Goal: Task Accomplishment & Management: Manage account settings

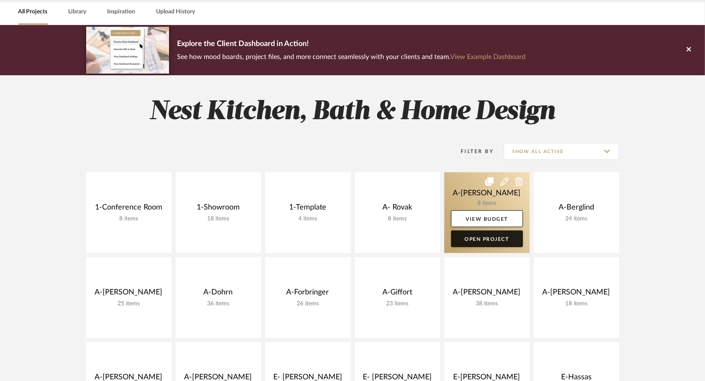
scroll to position [54, 0]
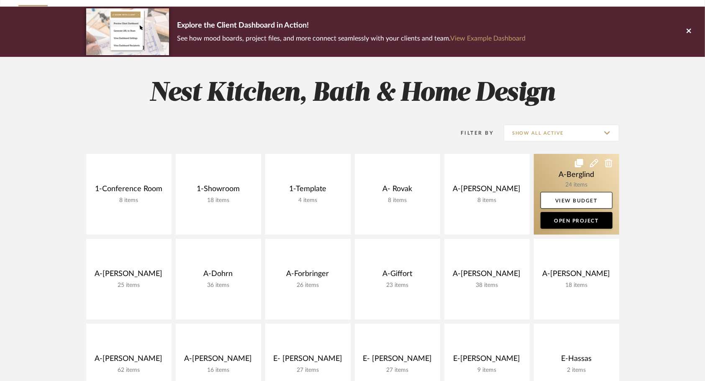
click at [545, 173] on link at bounding box center [576, 194] width 85 height 81
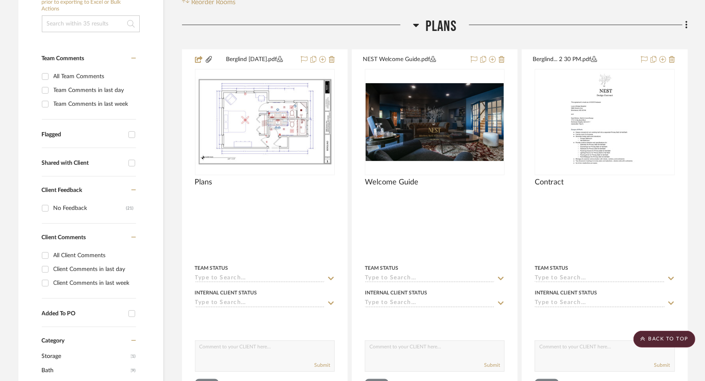
scroll to position [180, 0]
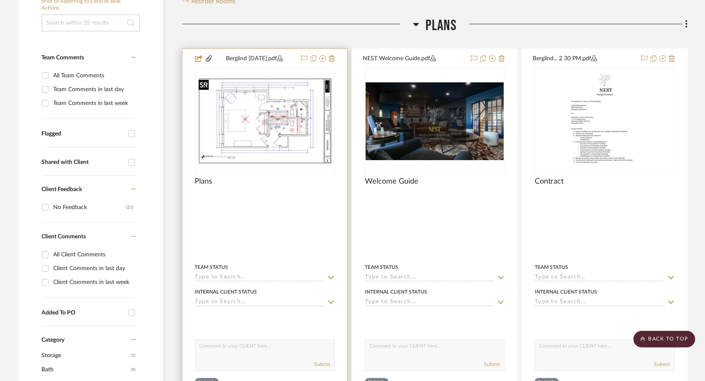
click at [259, 121] on img "0" at bounding box center [265, 121] width 138 height 89
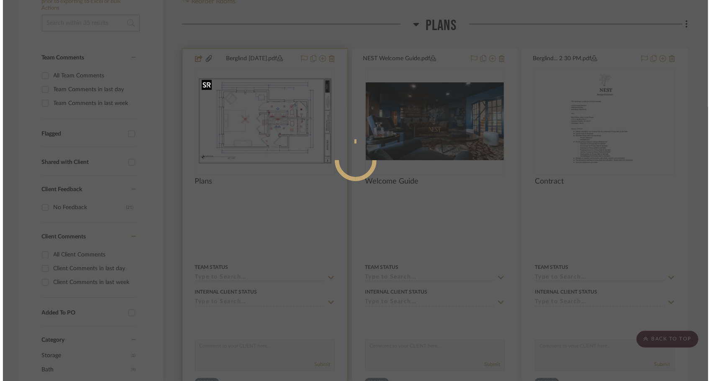
scroll to position [0, 0]
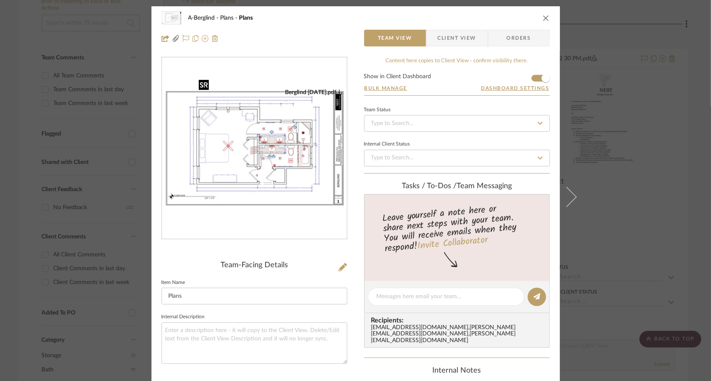
click at [259, 121] on img "0" at bounding box center [254, 149] width 185 height 120
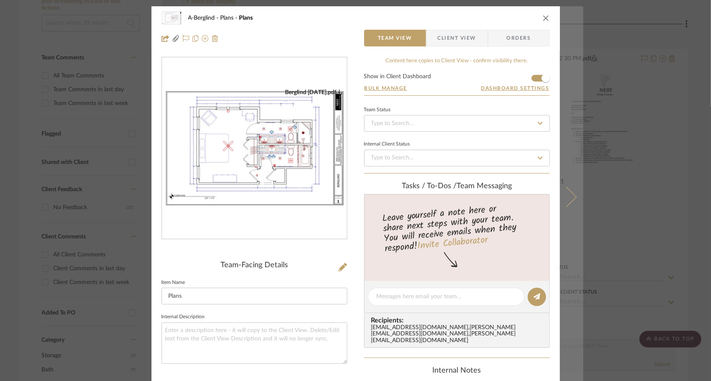
click at [569, 195] on icon at bounding box center [566, 197] width 20 height 20
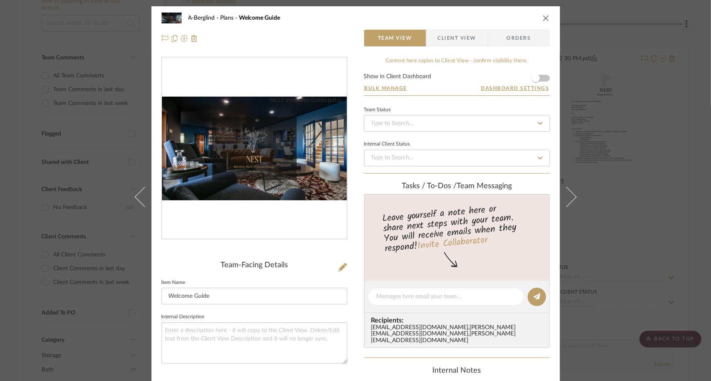
click at [238, 175] on img "0" at bounding box center [254, 149] width 185 height 104
click at [548, 22] on div "A-Berglind Plans Welcome Guide Team View Client View Orders" at bounding box center [355, 28] width 408 height 44
click at [543, 18] on icon "close" at bounding box center [546, 18] width 7 height 7
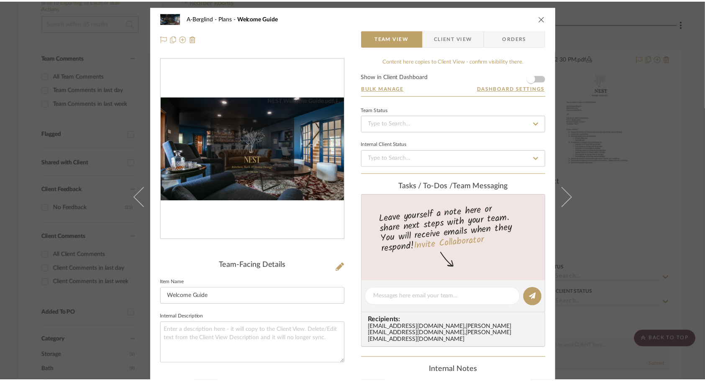
scroll to position [180, 0]
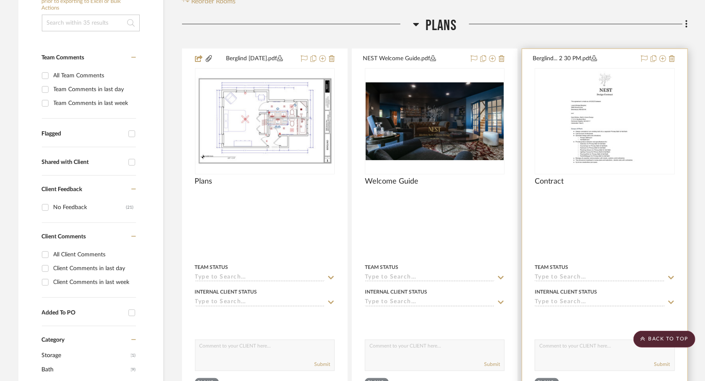
click at [603, 193] on div "Contract" at bounding box center [605, 186] width 140 height 18
click at [582, 161] on img "0" at bounding box center [605, 121] width 74 height 105
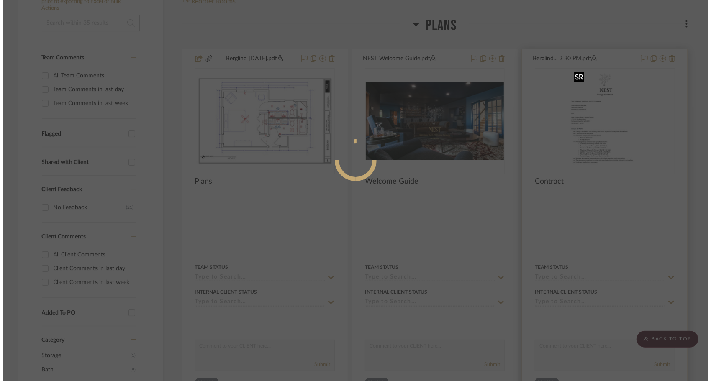
scroll to position [0, 0]
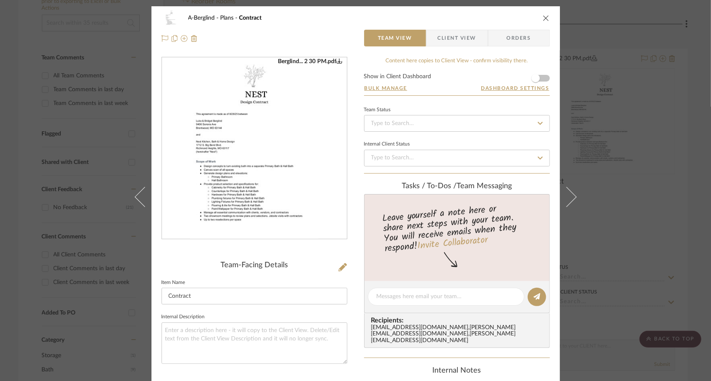
click at [309, 168] on img "0" at bounding box center [254, 149] width 129 height 182
click at [540, 80] on span "button" at bounding box center [535, 78] width 18 height 18
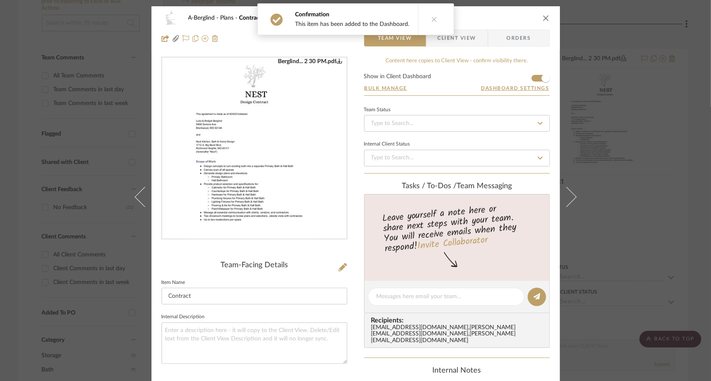
click at [544, 21] on button "close" at bounding box center [546, 18] width 8 height 8
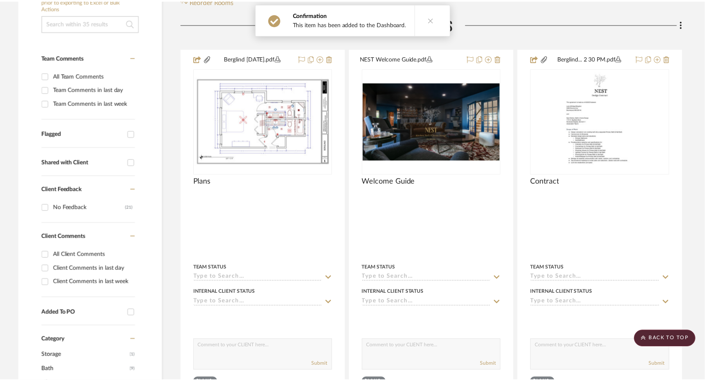
scroll to position [180, 0]
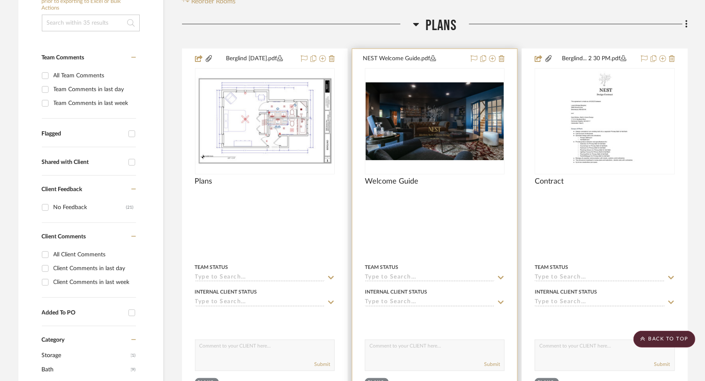
click at [450, 151] on img "0" at bounding box center [435, 121] width 138 height 78
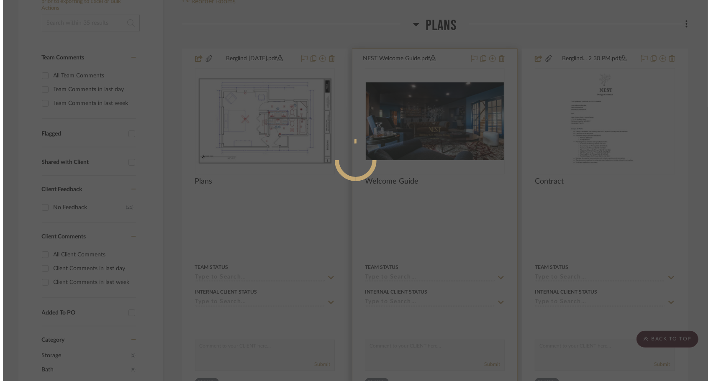
scroll to position [0, 0]
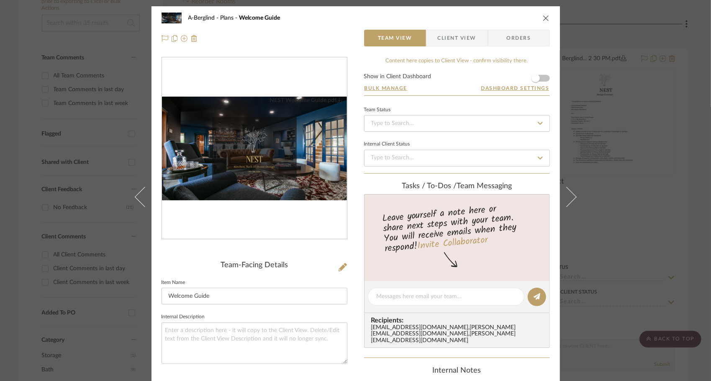
click at [269, 161] on img "0" at bounding box center [254, 149] width 185 height 104
click at [339, 266] on icon at bounding box center [343, 267] width 8 height 8
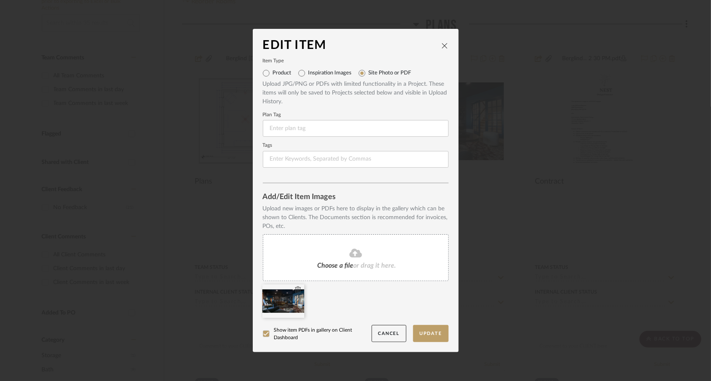
click at [295, 290] on icon at bounding box center [298, 290] width 6 height 7
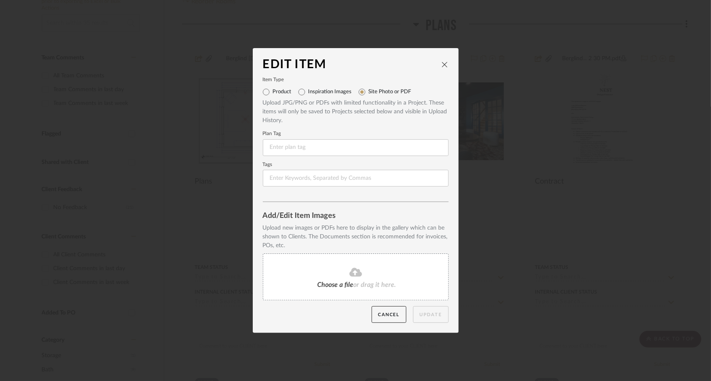
click at [336, 280] on div "Choose a file or drag it here." at bounding box center [356, 277] width 186 height 47
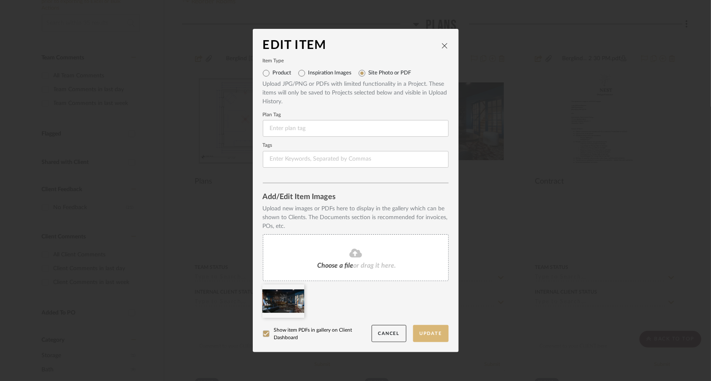
click at [418, 337] on button "Update" at bounding box center [431, 333] width 36 height 17
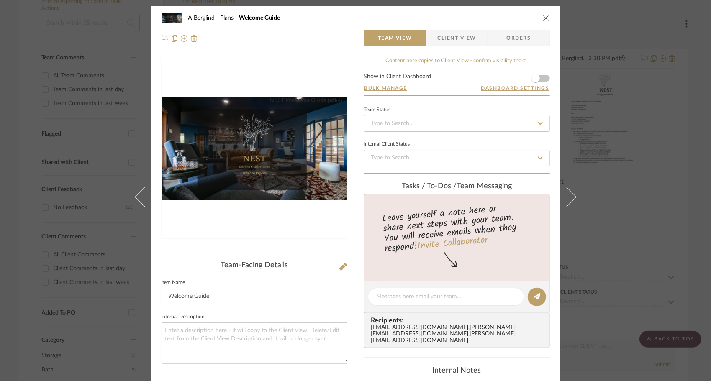
click at [284, 166] on img "0" at bounding box center [254, 149] width 185 height 104
click at [544, 20] on icon "close" at bounding box center [546, 18] width 7 height 7
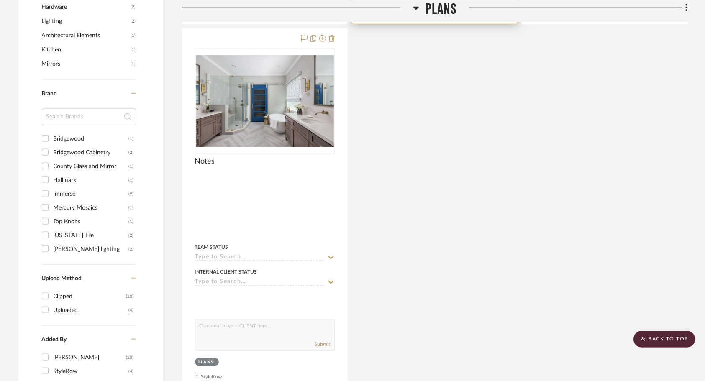
scroll to position [572, 0]
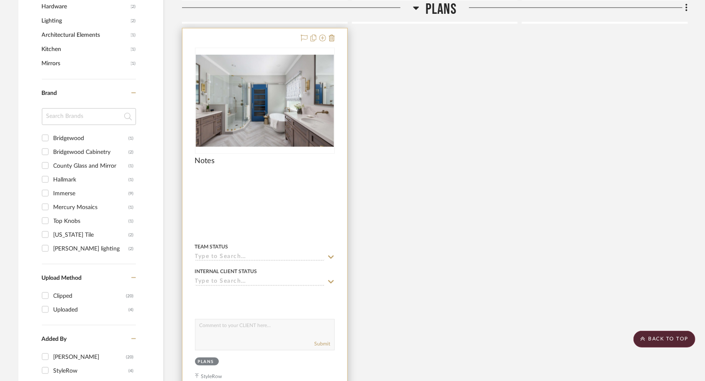
click at [0, 0] on div at bounding box center [0, 0] width 0 height 0
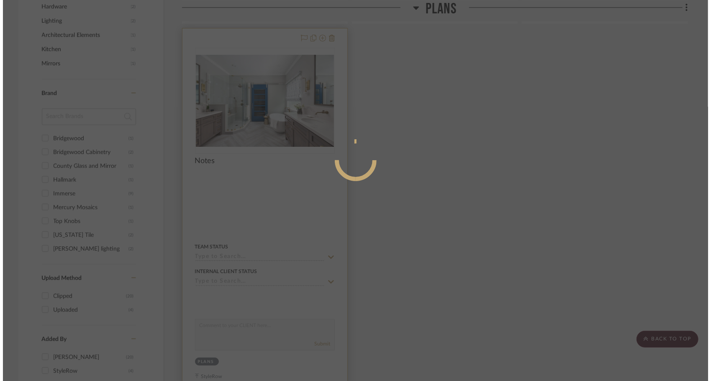
scroll to position [0, 0]
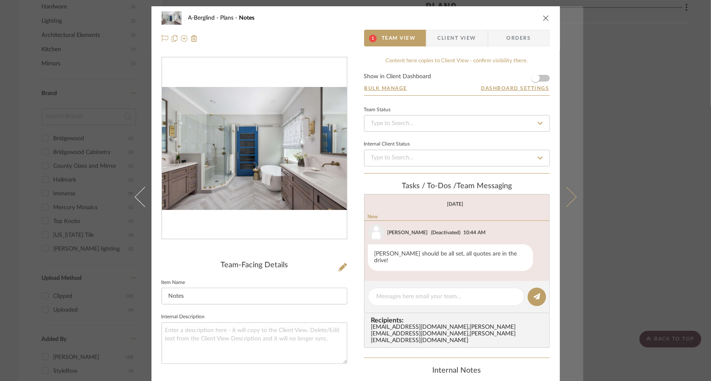
click at [567, 203] on icon at bounding box center [566, 197] width 20 height 20
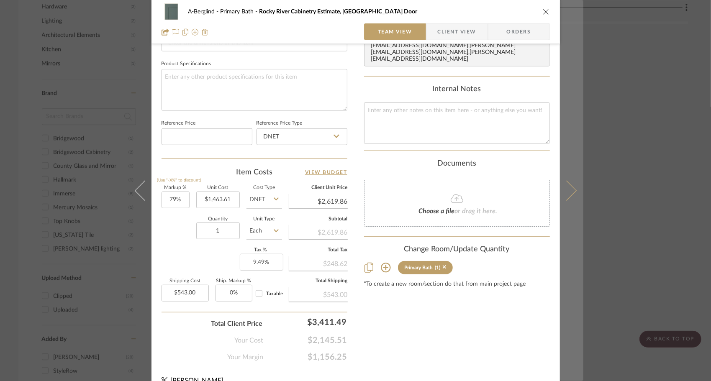
scroll to position [396, 0]
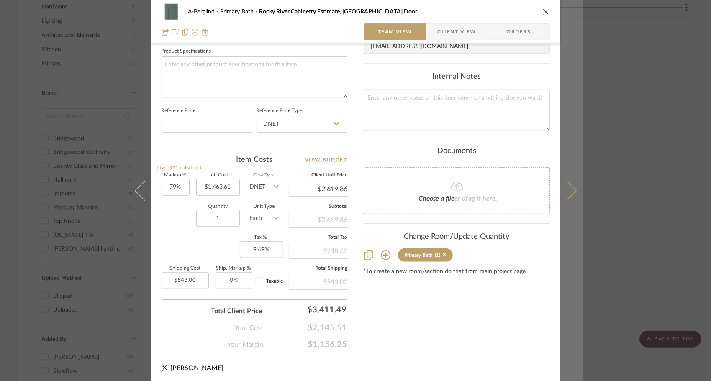
click at [562, 188] on icon at bounding box center [566, 190] width 20 height 20
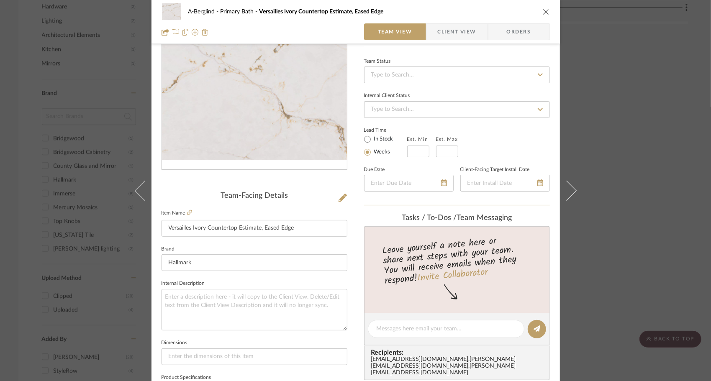
scroll to position [0, 0]
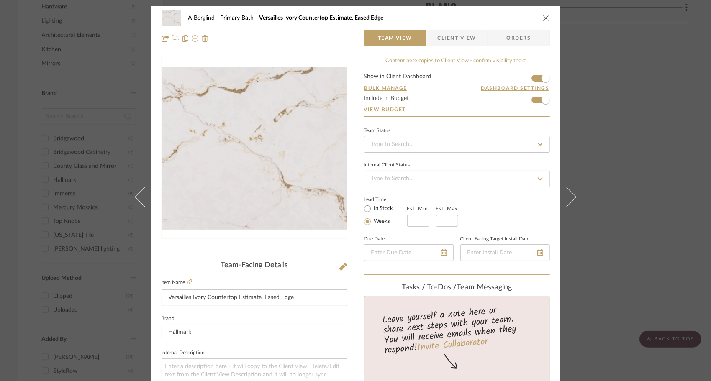
click at [562, 188] on icon at bounding box center [566, 197] width 20 height 20
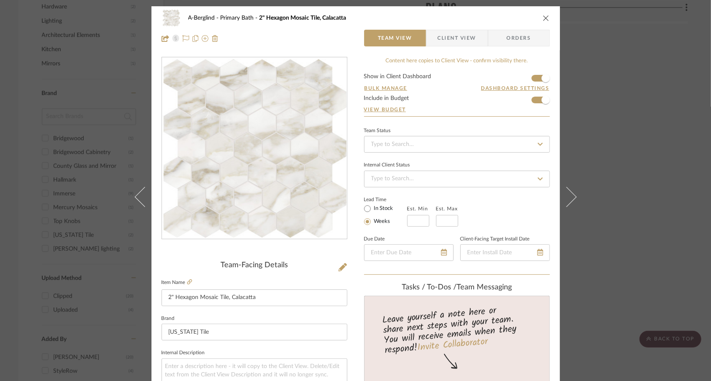
click at [546, 19] on icon "close" at bounding box center [546, 18] width 7 height 7
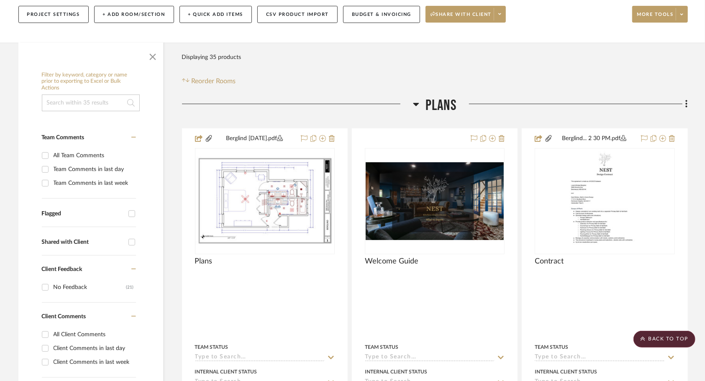
scroll to position [24, 0]
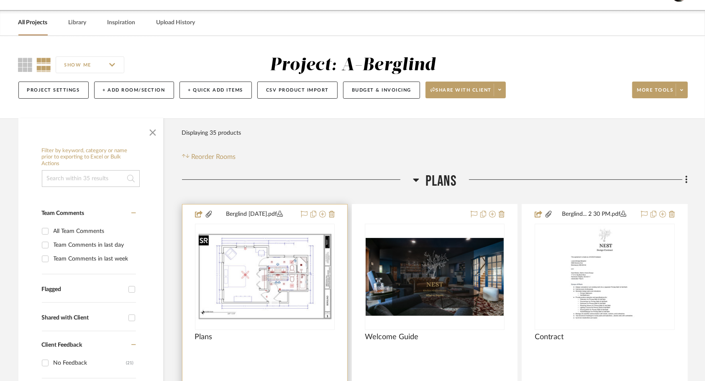
click at [286, 253] on img "0" at bounding box center [265, 276] width 138 height 89
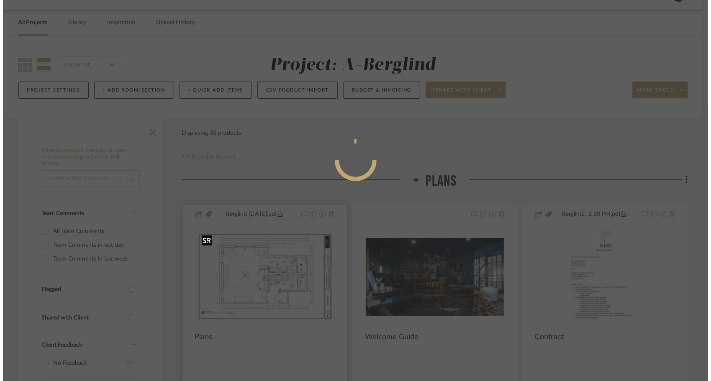
scroll to position [0, 0]
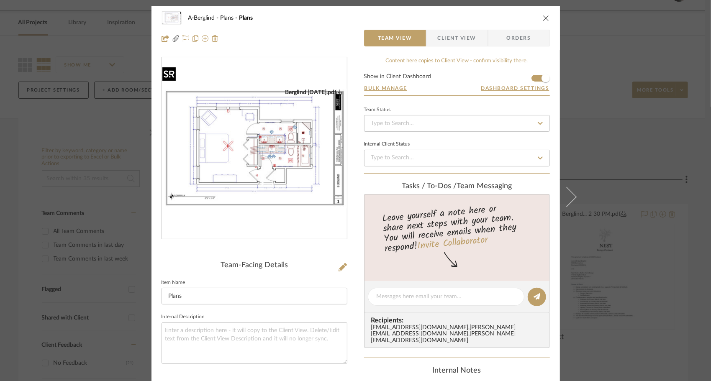
click at [279, 164] on img "0" at bounding box center [254, 149] width 185 height 120
click at [546, 16] on icon "close" at bounding box center [546, 18] width 7 height 7
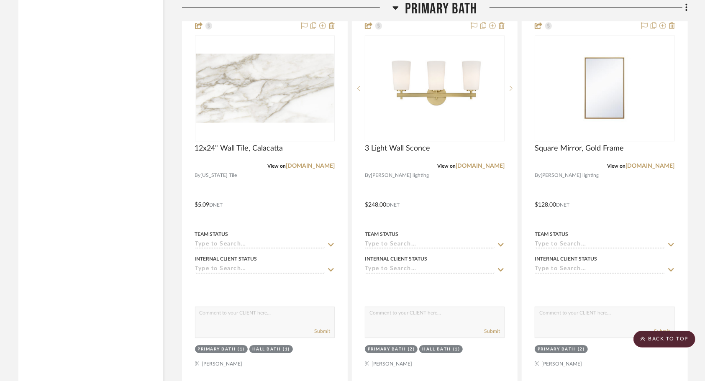
scroll to position [1368, 0]
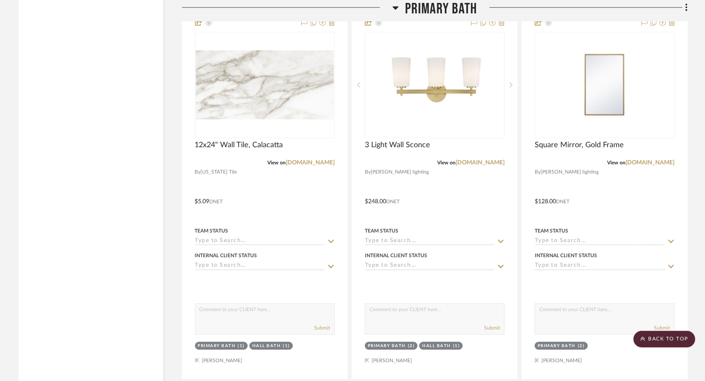
click at [429, 215] on div at bounding box center [434, 196] width 165 height 366
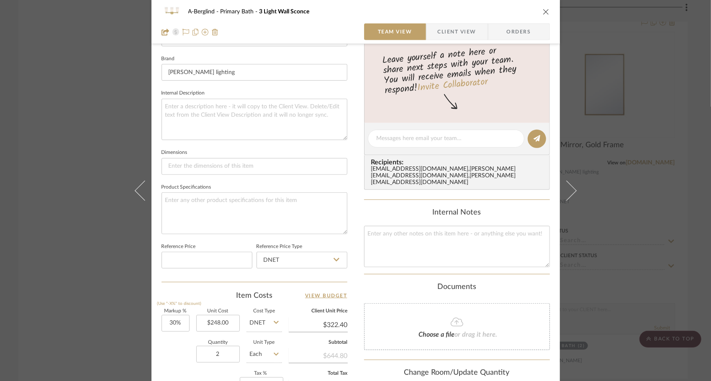
scroll to position [260, 0]
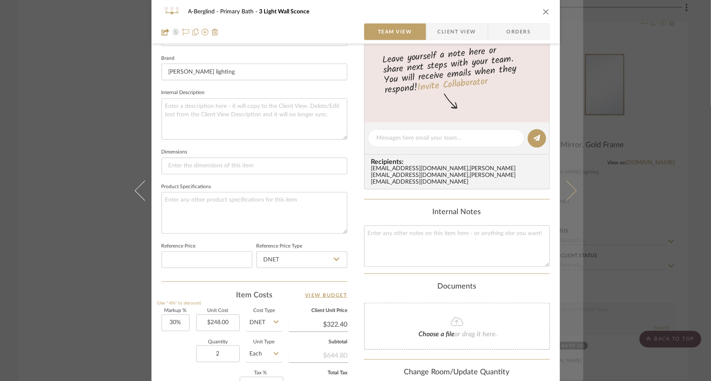
click at [567, 198] on button at bounding box center [571, 190] width 23 height 381
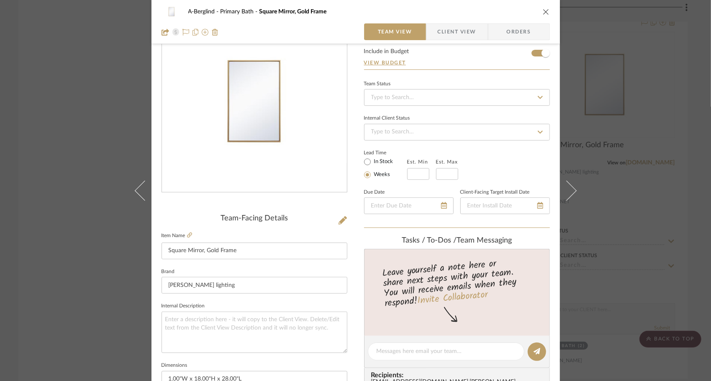
scroll to position [45, 0]
click at [184, 235] on label "Item Name" at bounding box center [177, 237] width 31 height 7
click at [188, 236] on icon at bounding box center [189, 236] width 5 height 5
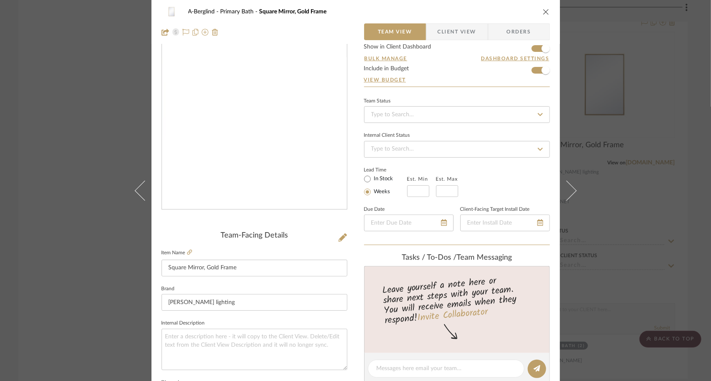
scroll to position [0, 0]
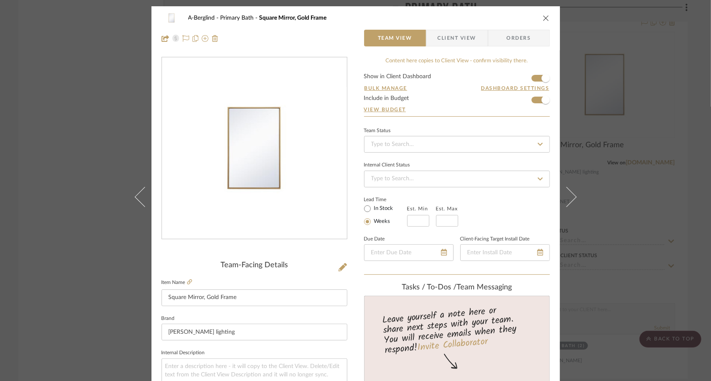
click at [542, 17] on button "close" at bounding box center [546, 18] width 8 height 8
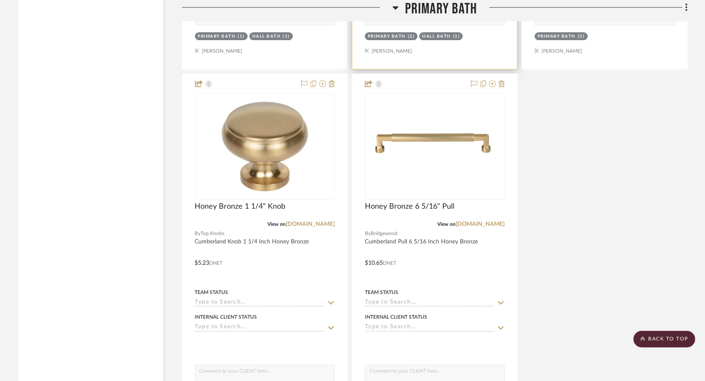
scroll to position [1678, 0]
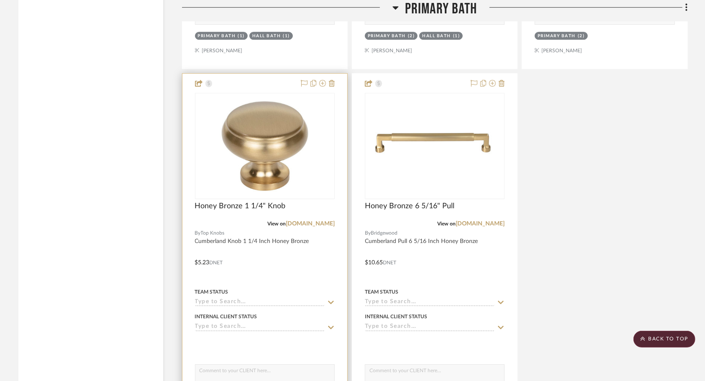
click at [296, 256] on div at bounding box center [264, 257] width 165 height 366
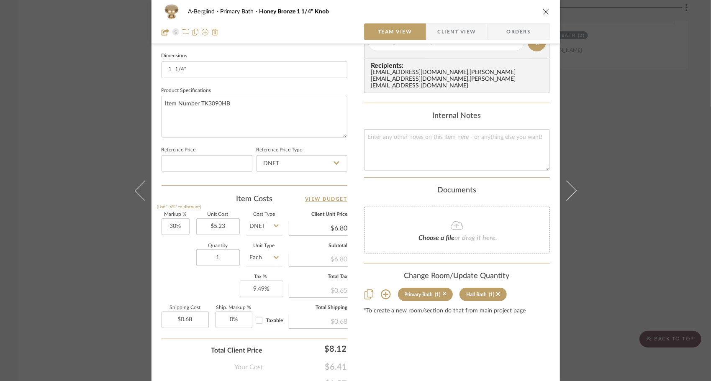
scroll to position [360, 0]
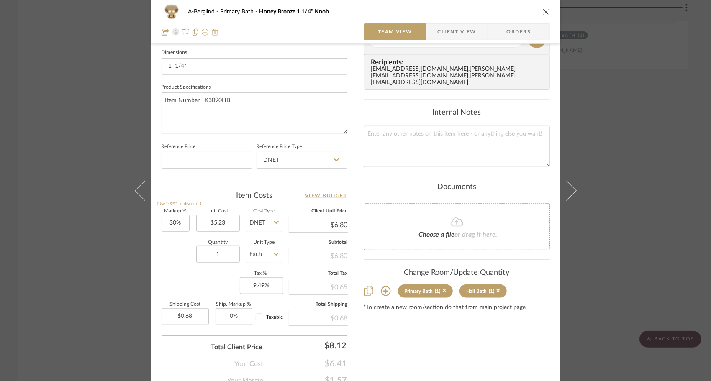
click at [544, 10] on icon "close" at bounding box center [546, 11] width 7 height 7
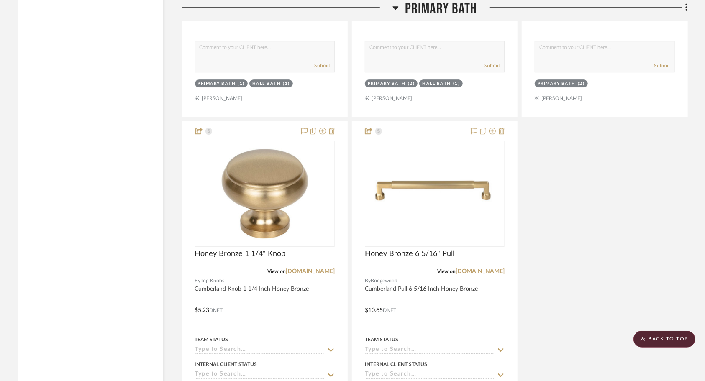
scroll to position [1643, 0]
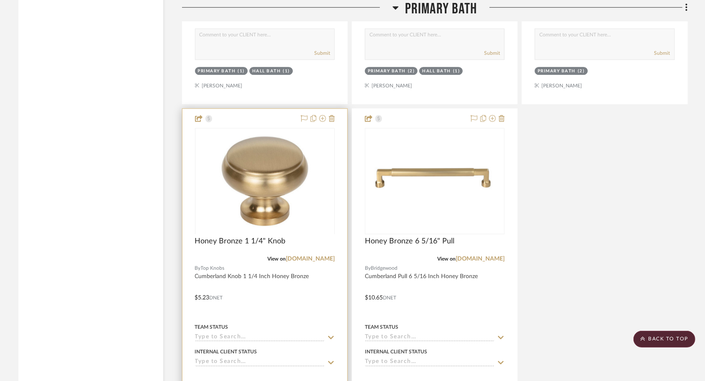
click at [282, 285] on div at bounding box center [264, 292] width 165 height 366
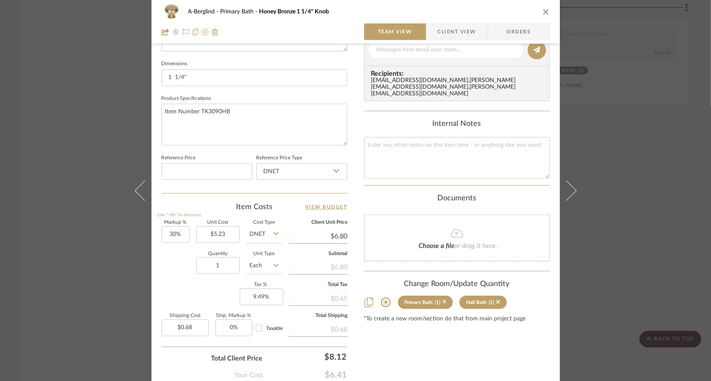
scroll to position [350, 0]
type input "4"
click at [178, 233] on input "30" at bounding box center [176, 233] width 28 height 17
type input "5"
type input "$2.72"
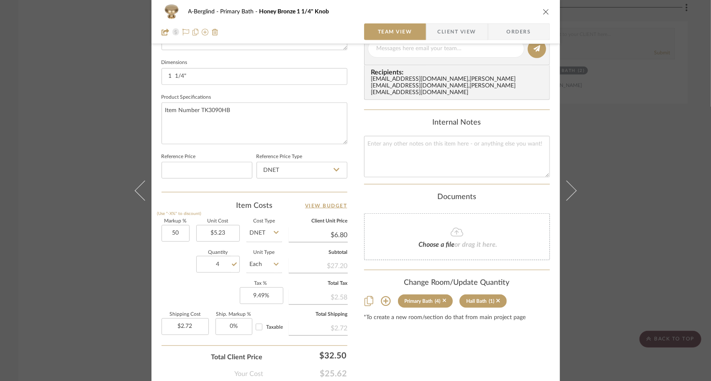
type input "50%"
click at [181, 290] on div "Markup % (Use "-X%" to discount) 50% Unit Cost $5.23 Cost Type DNET Client Unit…" at bounding box center [255, 280] width 186 height 122
type input "$7.85"
type input "$3.14"
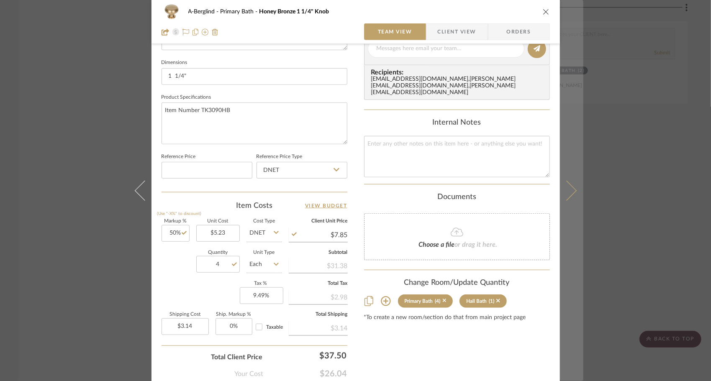
click at [564, 174] on button at bounding box center [571, 190] width 23 height 381
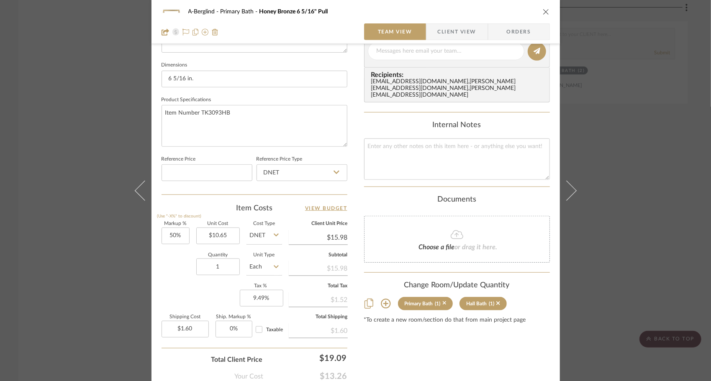
scroll to position [346, 0]
click at [218, 266] on input "1" at bounding box center [218, 267] width 44 height 17
type input "3"
click at [219, 297] on div "Markup % (Use "-X%" to discount) 50% Unit Cost $10.65 Cost Type DNET Client Uni…" at bounding box center [255, 284] width 186 height 122
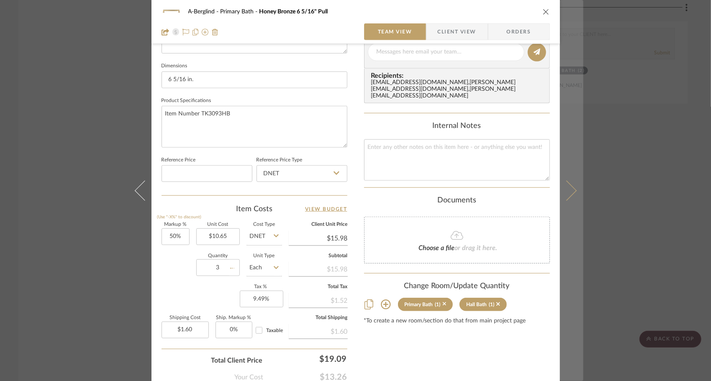
type input "$4.79"
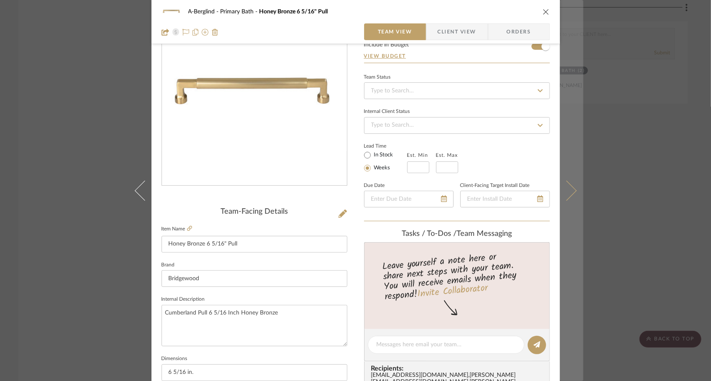
scroll to position [0, 0]
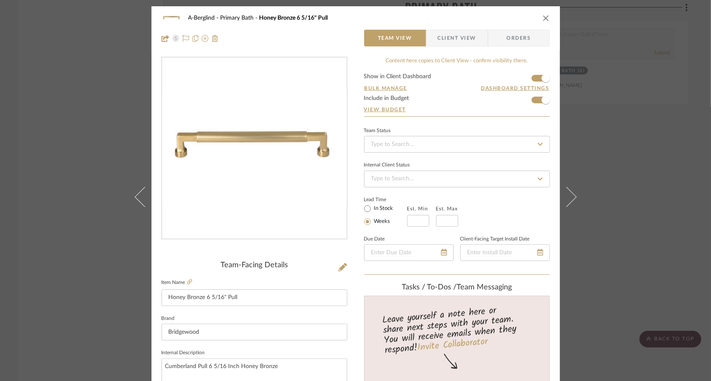
click at [545, 21] on button "close" at bounding box center [546, 18] width 8 height 8
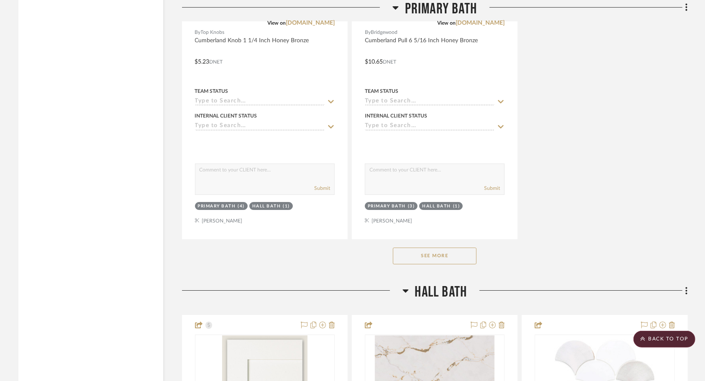
scroll to position [1882, 0]
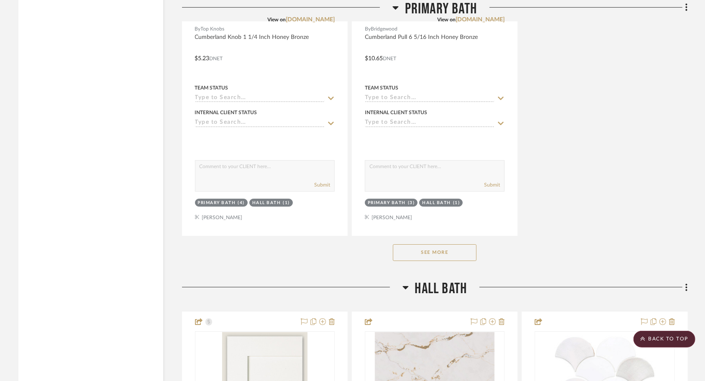
click at [458, 253] on button "See More" at bounding box center [435, 252] width 84 height 17
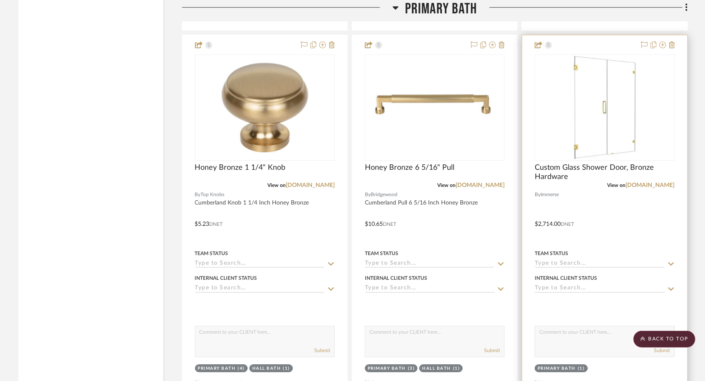
scroll to position [1717, 0]
click at [612, 214] on div at bounding box center [604, 217] width 165 height 366
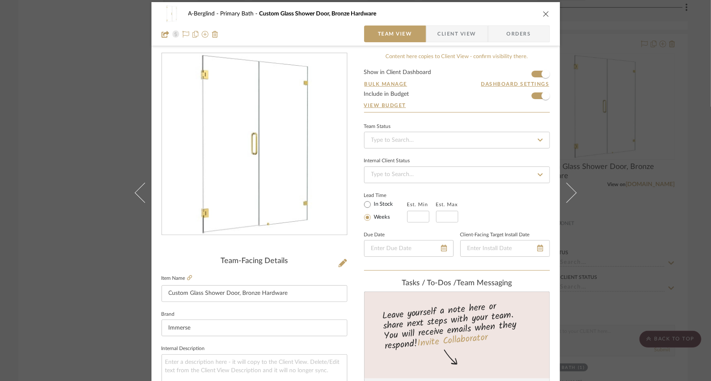
scroll to position [0, 0]
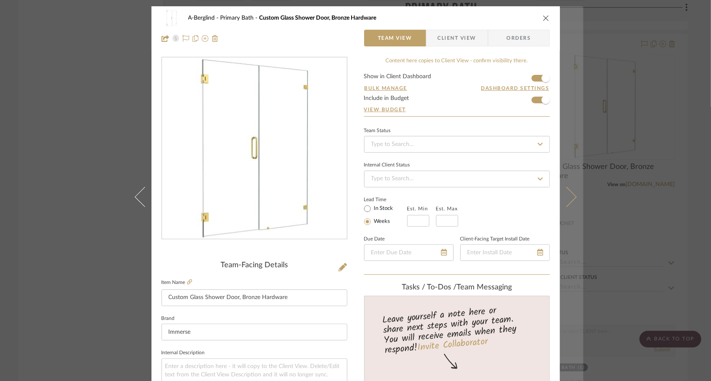
click at [571, 205] on button at bounding box center [571, 196] width 23 height 381
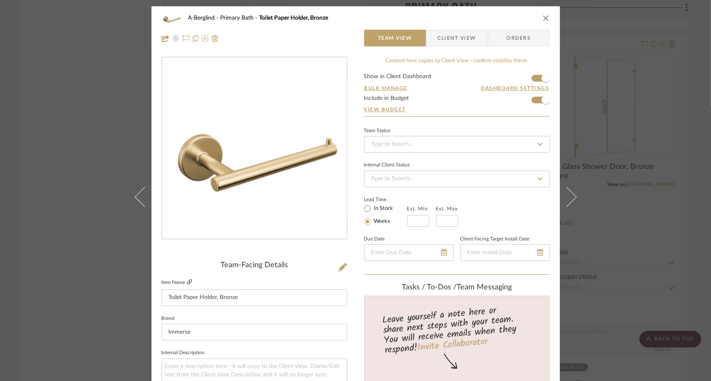
click at [188, 281] on icon at bounding box center [189, 282] width 5 height 5
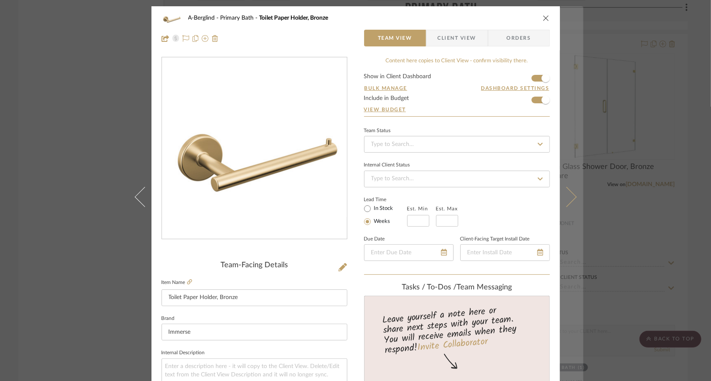
click at [570, 200] on icon at bounding box center [566, 197] width 20 height 20
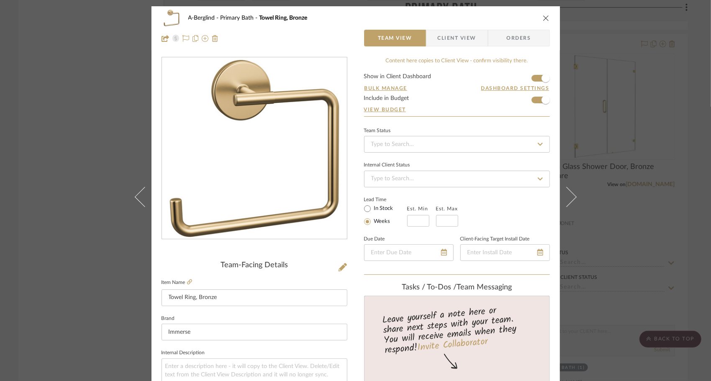
click at [570, 200] on icon at bounding box center [566, 197] width 20 height 20
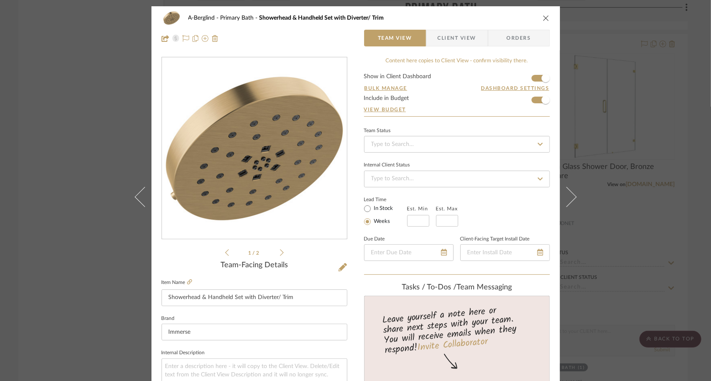
click at [570, 200] on icon at bounding box center [566, 197] width 20 height 20
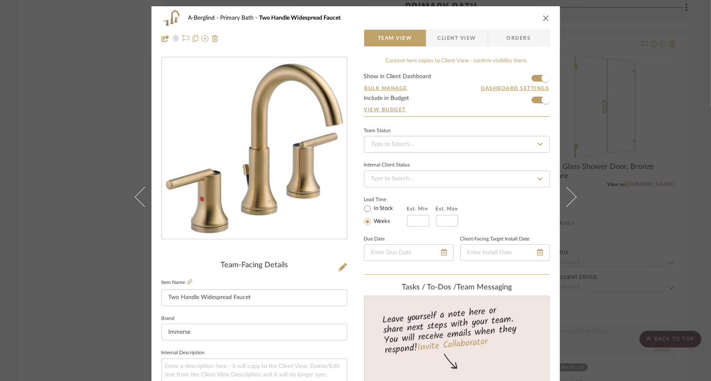
click at [570, 200] on icon at bounding box center [566, 197] width 20 height 20
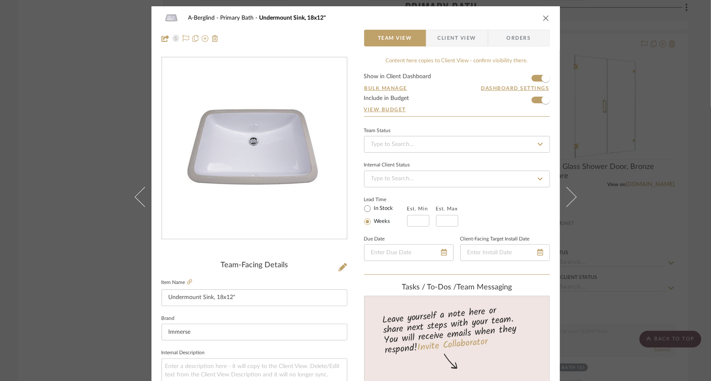
click at [570, 200] on icon at bounding box center [566, 197] width 20 height 20
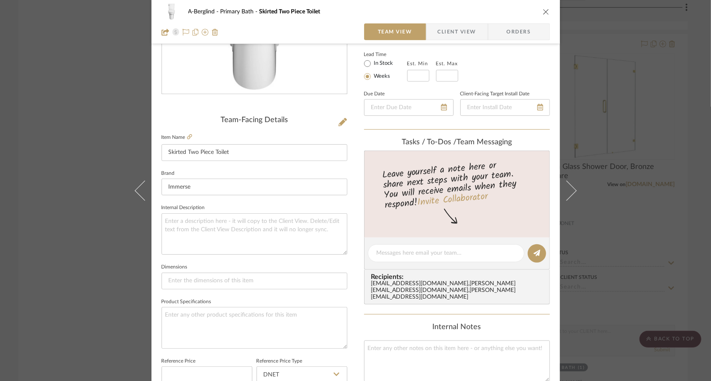
scroll to position [156, 0]
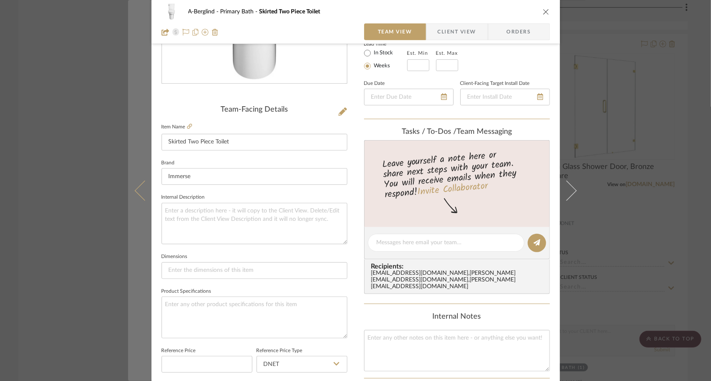
click at [138, 194] on icon at bounding box center [144, 190] width 20 height 20
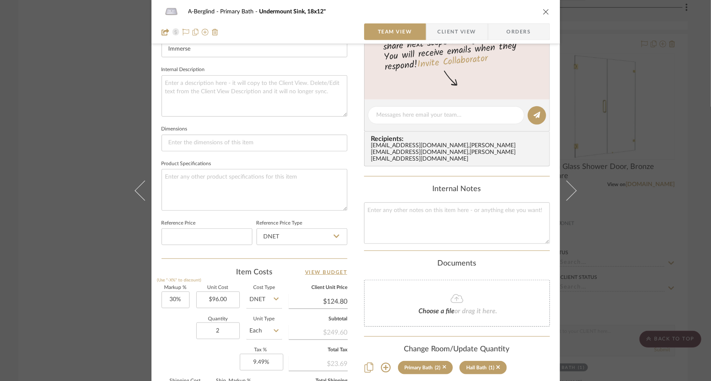
scroll to position [284, 0]
click at [547, 5] on div "A-Berglind Primary Bath Undermount Sink, 18x12" Team View Client View Orders" at bounding box center [355, 22] width 408 height 44
click at [546, 15] on icon "close" at bounding box center [546, 11] width 7 height 7
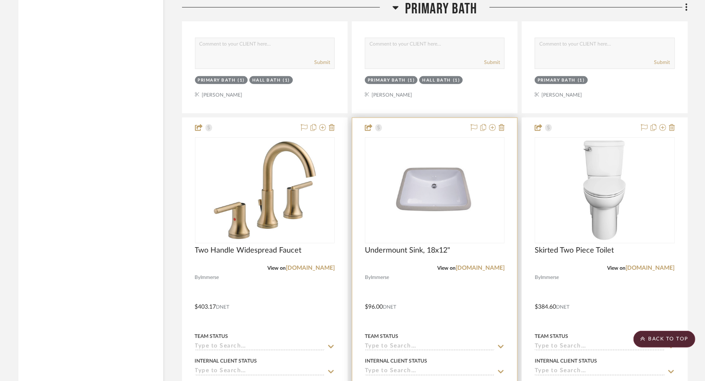
scroll to position [2376, 0]
click at [428, 208] on img "0" at bounding box center [434, 190] width 105 height 105
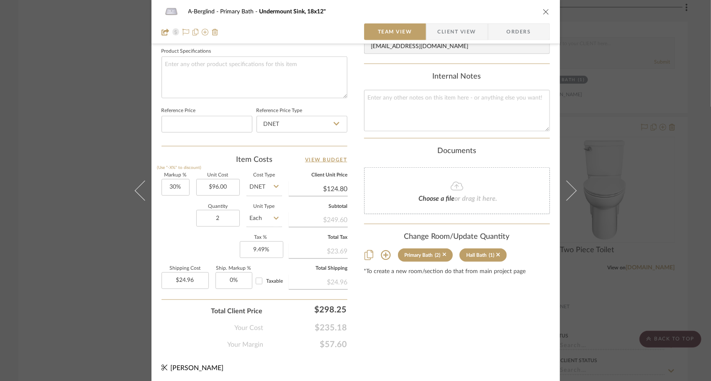
scroll to position [396, 0]
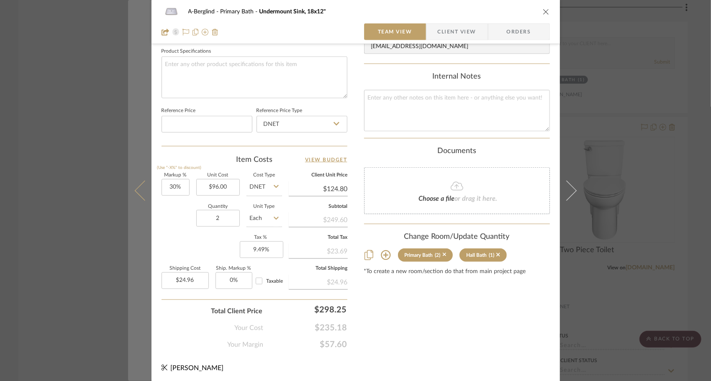
click at [140, 186] on icon at bounding box center [144, 190] width 20 height 20
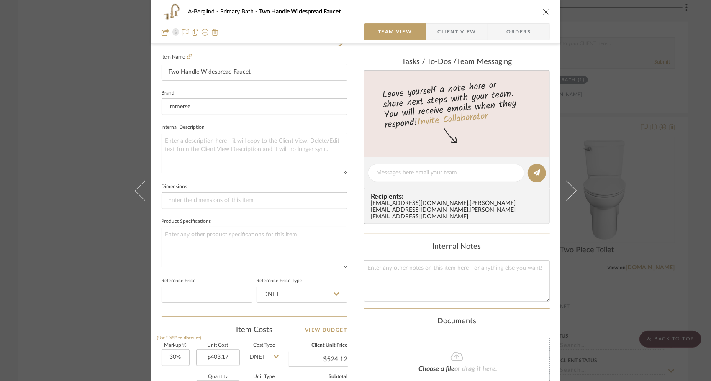
scroll to position [300, 0]
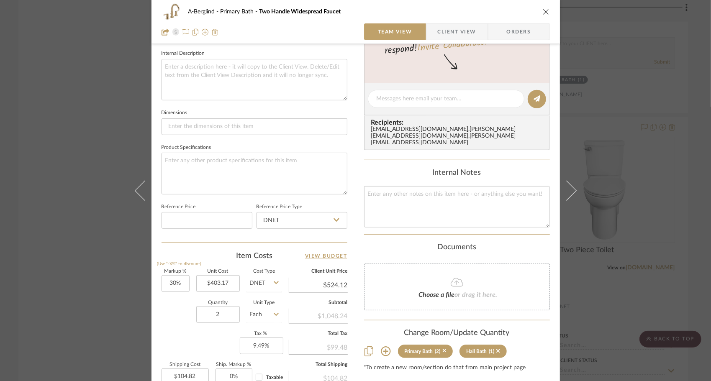
click at [543, 10] on icon "close" at bounding box center [546, 11] width 7 height 7
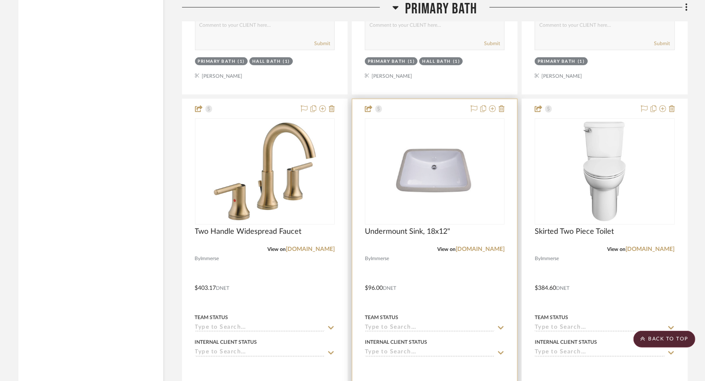
scroll to position [2395, 0]
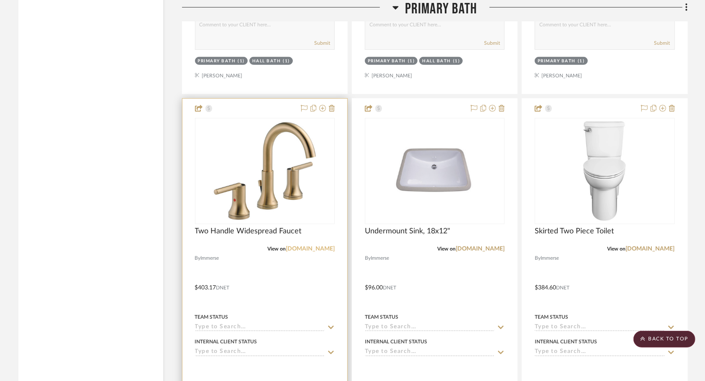
click at [311, 249] on link "[DOMAIN_NAME]" at bounding box center [310, 249] width 49 height 6
click at [269, 230] on span "Two Handle Widespread Faucet" at bounding box center [248, 231] width 107 height 9
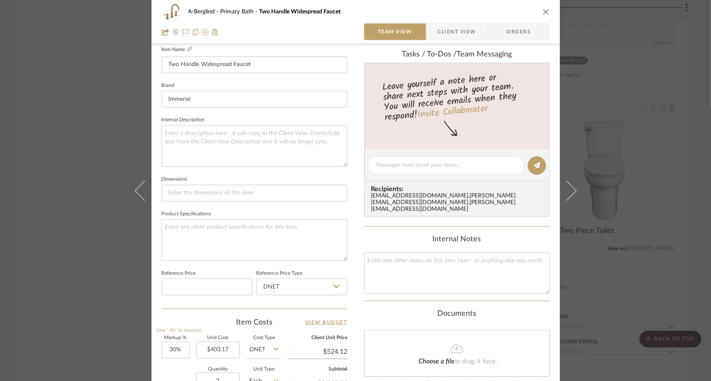
scroll to position [235, 0]
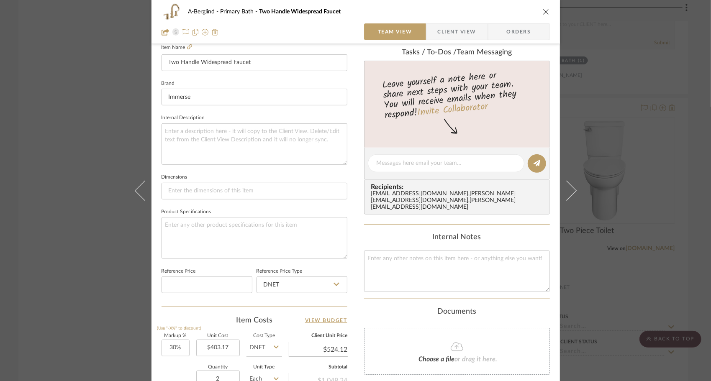
click at [545, 10] on icon "close" at bounding box center [546, 11] width 7 height 7
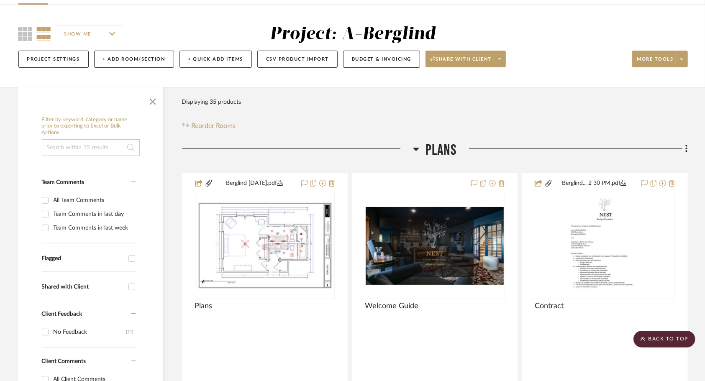
scroll to position [0, 0]
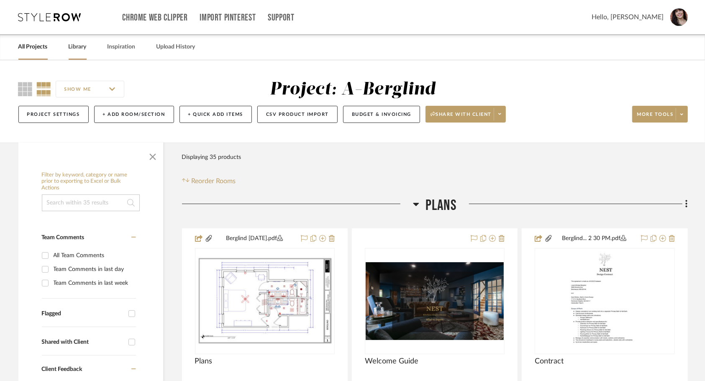
click at [80, 49] on link "Library" at bounding box center [78, 46] width 18 height 11
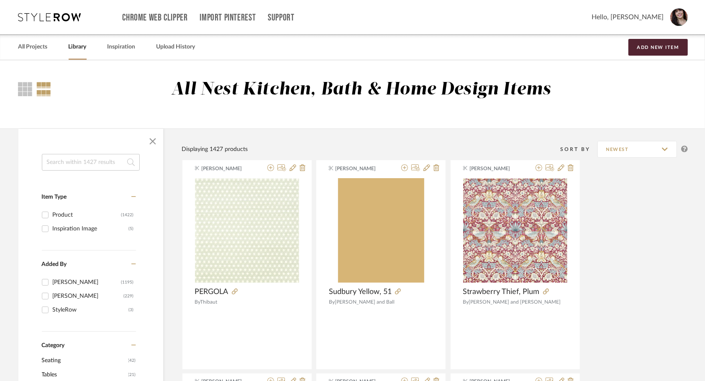
click at [97, 167] on input at bounding box center [91, 162] width 98 height 17
type input "robe hook"
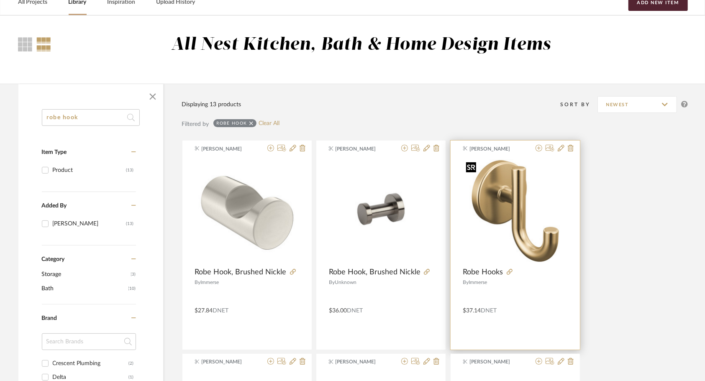
scroll to position [44, 0]
click at [494, 252] on img "0" at bounding box center [515, 211] width 104 height 104
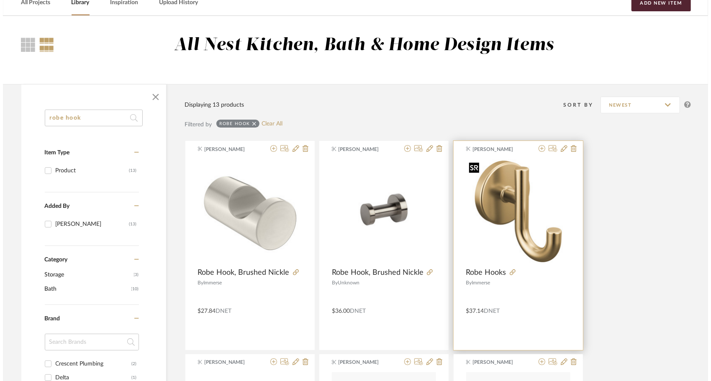
scroll to position [0, 0]
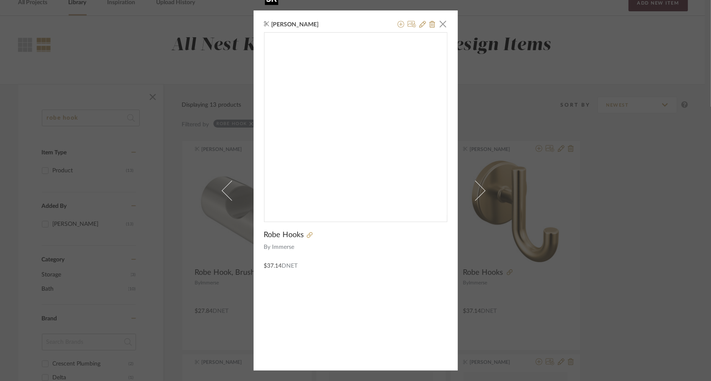
click at [411, 118] on img "0" at bounding box center [355, 124] width 182 height 182
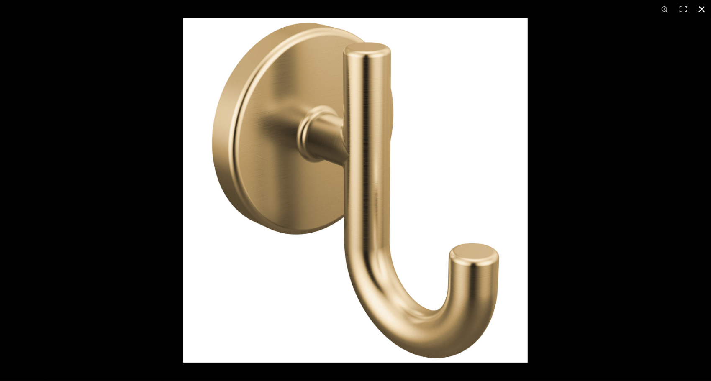
click at [696, 12] on button at bounding box center [702, 9] width 18 height 18
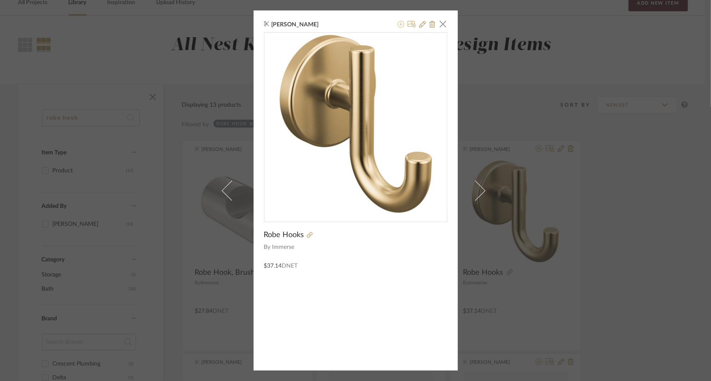
click at [398, 26] on icon at bounding box center [401, 24] width 7 height 7
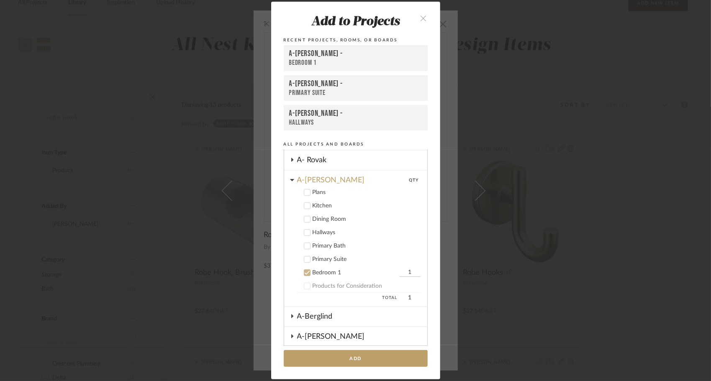
scroll to position [79, 0]
click at [305, 270] on div at bounding box center [307, 272] width 7 height 7
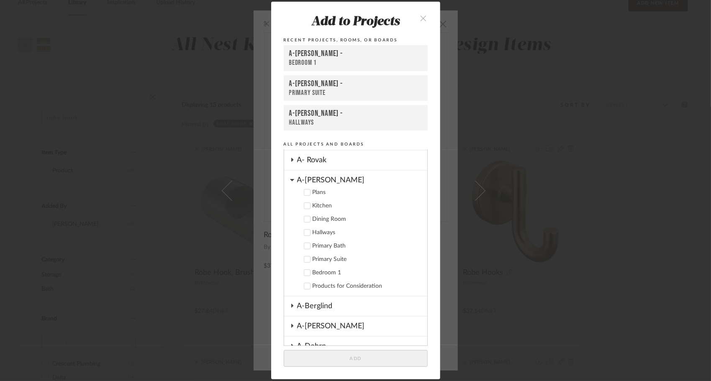
click at [290, 184] on fa-icon at bounding box center [292, 180] width 4 height 7
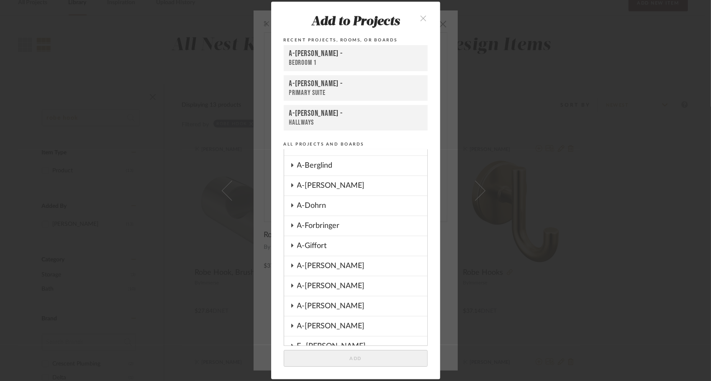
scroll to position [114, 0]
click at [290, 166] on icon at bounding box center [292, 165] width 7 height 4
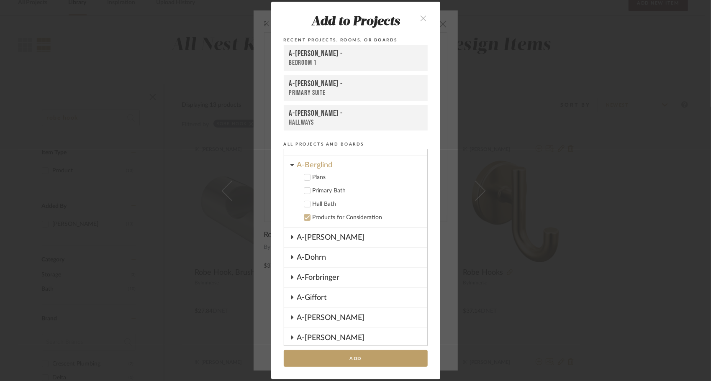
click at [305, 190] on icon at bounding box center [306, 191] width 5 height 4
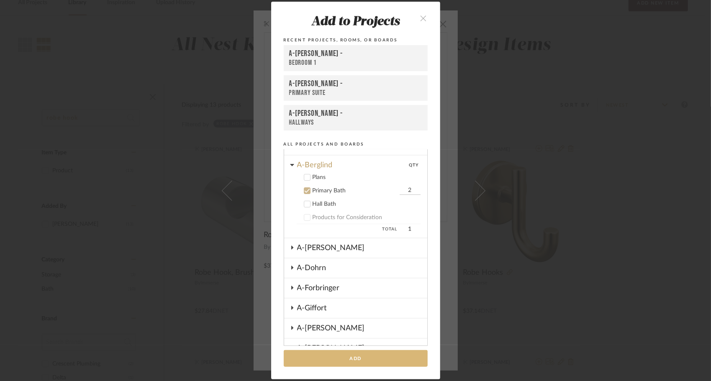
type input "2"
click at [346, 355] on button "Add" at bounding box center [356, 358] width 144 height 17
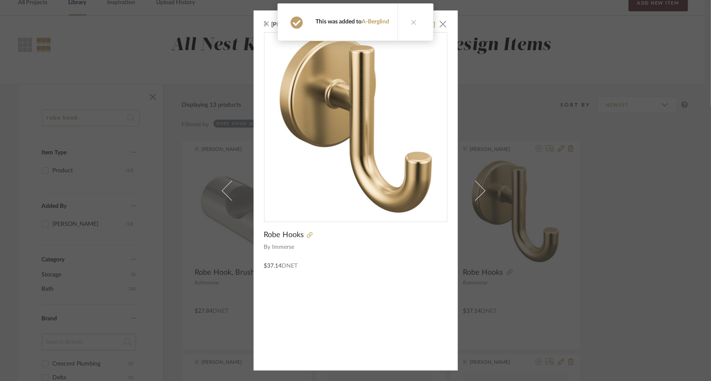
click at [415, 24] on icon at bounding box center [414, 22] width 6 height 6
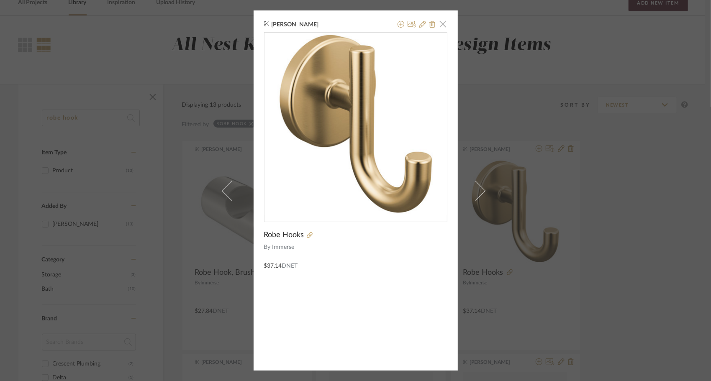
click at [439, 26] on span "button" at bounding box center [443, 23] width 17 height 17
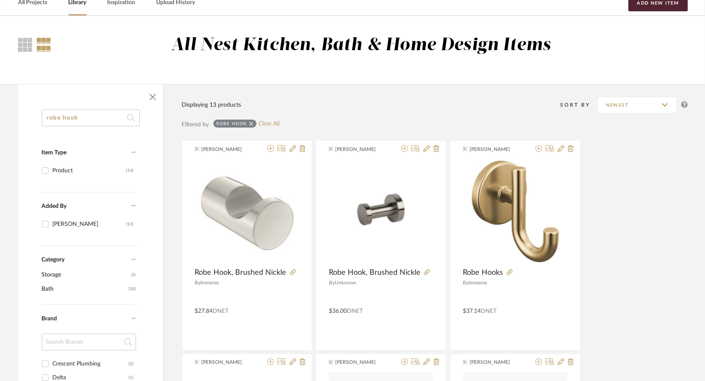
scroll to position [0, 0]
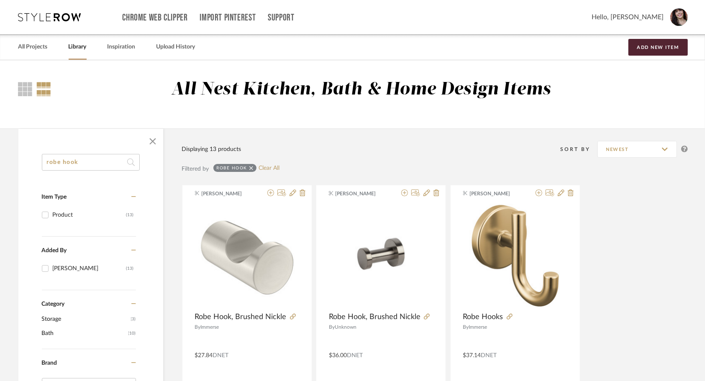
click at [25, 80] on div at bounding box center [34, 89] width 33 height 20
click at [25, 82] on div at bounding box center [25, 89] width 14 height 14
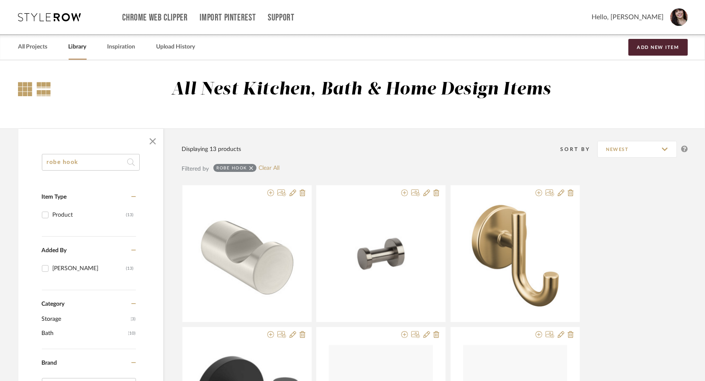
click at [39, 86] on div at bounding box center [44, 89] width 15 height 14
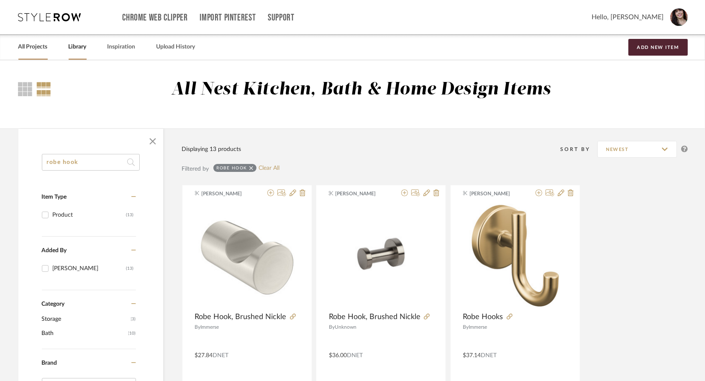
click at [42, 47] on link "All Projects" at bounding box center [32, 46] width 29 height 11
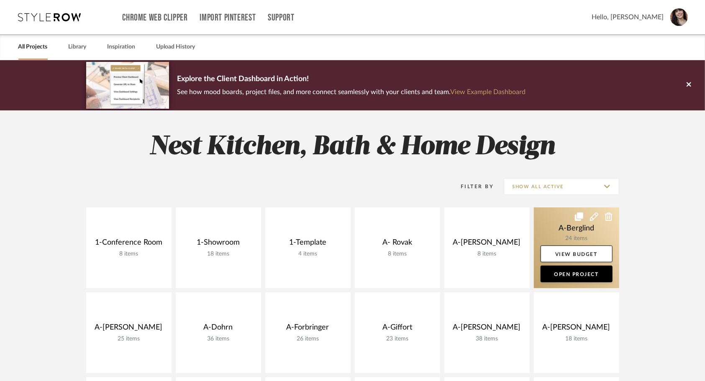
click at [558, 229] on link at bounding box center [576, 248] width 85 height 81
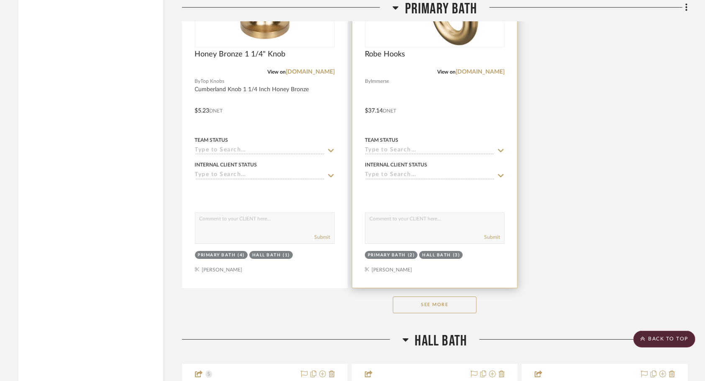
scroll to position [1833, 0]
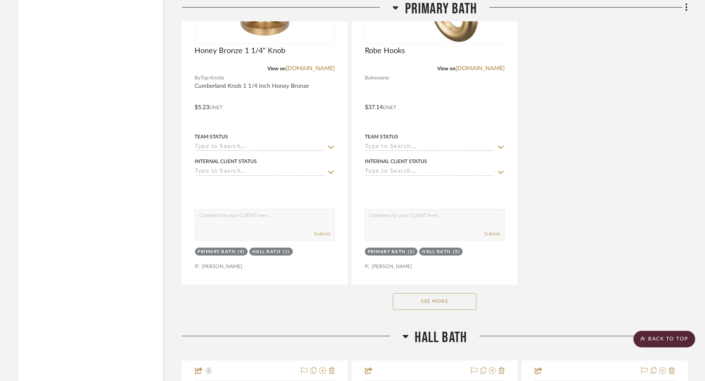
click at [435, 301] on button "See More" at bounding box center [435, 301] width 84 height 17
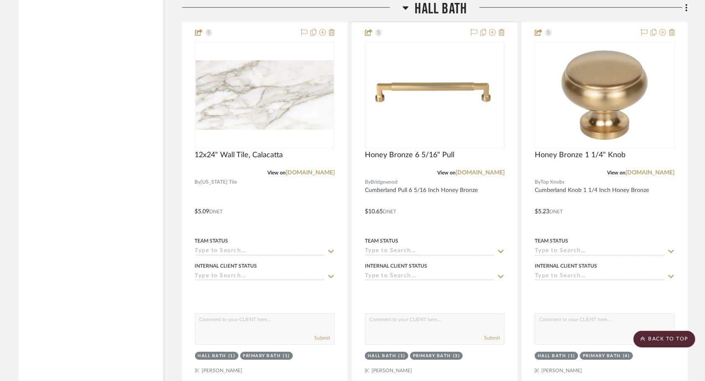
scroll to position [3657, 0]
